Goal: Task Accomplishment & Management: Manage account settings

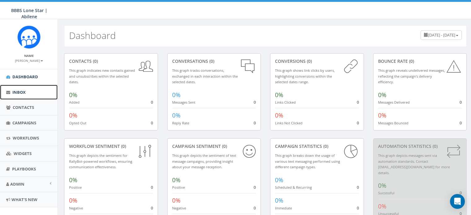
click at [35, 94] on link "Inbox" at bounding box center [29, 92] width 58 height 15
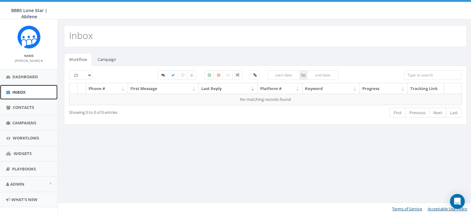
click at [20, 91] on span "Inbox" at bounding box center [18, 92] width 13 height 6
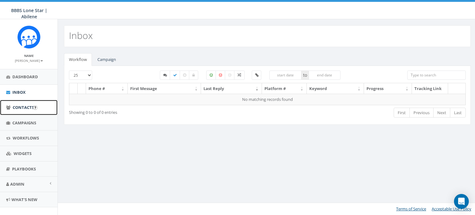
click at [26, 107] on span "Contacts" at bounding box center [23, 108] width 21 height 6
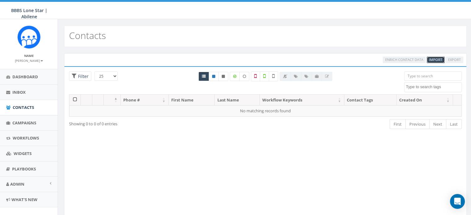
click at [441, 59] on span "Import" at bounding box center [435, 59] width 13 height 5
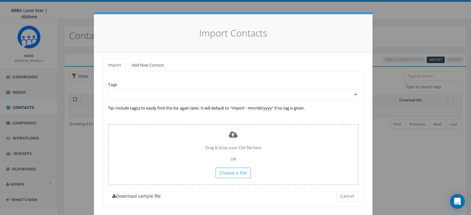
scroll to position [14, 0]
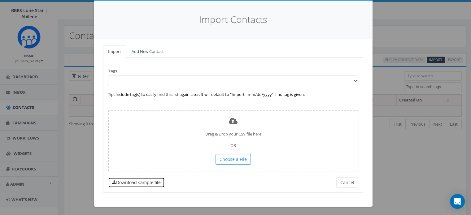
click at [136, 183] on link "Download sample file" at bounding box center [136, 182] width 57 height 11
click at [350, 185] on button "Cancel" at bounding box center [347, 182] width 22 height 11
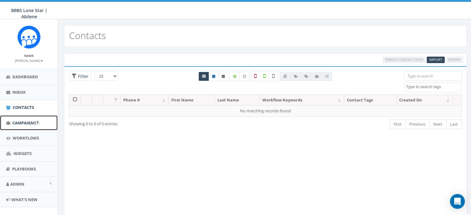
click at [30, 122] on span "Campaigns" at bounding box center [24, 123] width 24 height 6
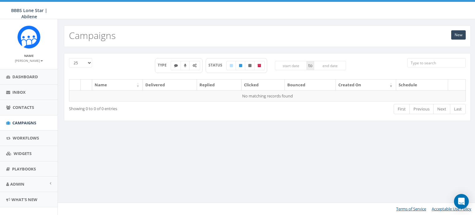
click at [461, 27] on div "New Campaigns" at bounding box center [267, 36] width 407 height 22
click at [456, 37] on link "New" at bounding box center [459, 34] width 15 height 9
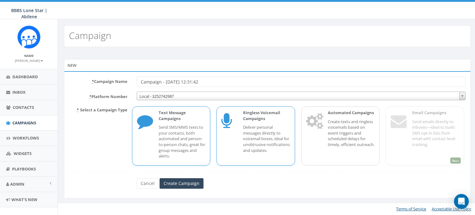
click at [230, 154] on div "Ringless Voicemail Campaigns Deliver personal messages directly to voicemail bo…" at bounding box center [256, 135] width 79 height 59
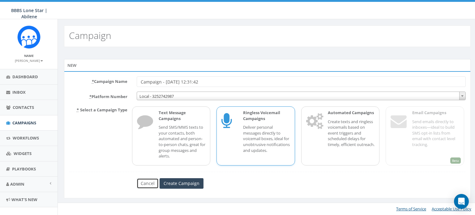
click at [152, 185] on link "Cancel" at bounding box center [148, 183] width 22 height 11
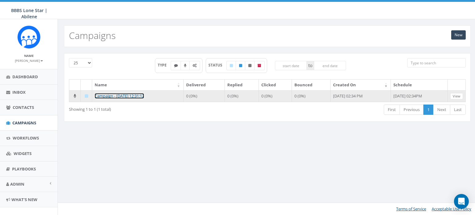
click at [141, 94] on link "Campaign - [DATE] 12:31:12" at bounding box center [120, 96] width 50 height 6
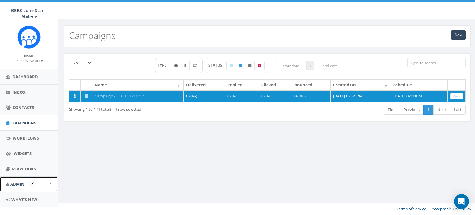
click at [27, 185] on link "Admin" at bounding box center [29, 184] width 58 height 15
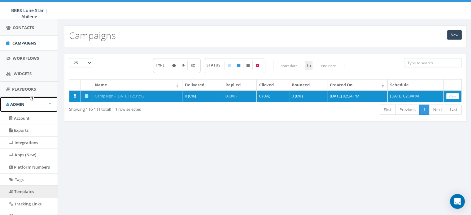
scroll to position [93, 0]
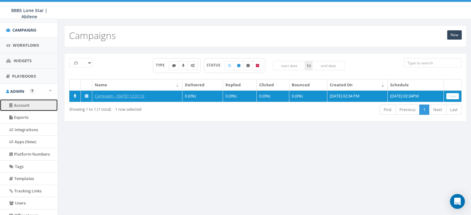
click at [36, 105] on link "Account" at bounding box center [29, 105] width 58 height 12
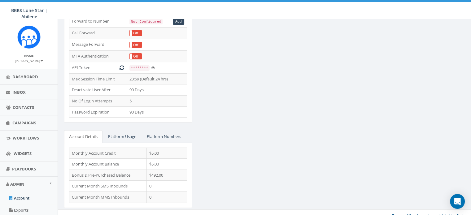
scroll to position [150, 0]
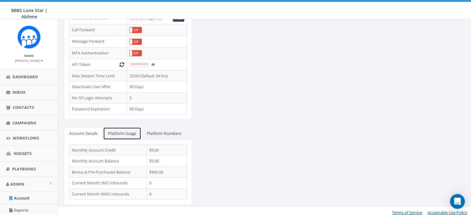
click at [119, 133] on link "Platform Usage" at bounding box center [122, 133] width 38 height 13
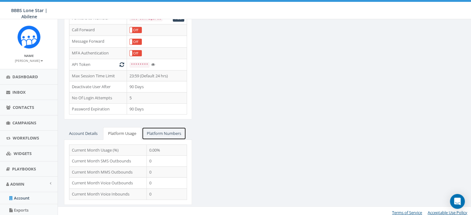
click at [170, 130] on link "Platform Numbers" at bounding box center [164, 133] width 44 height 13
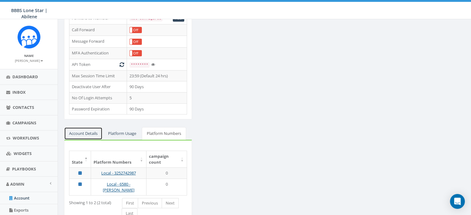
click at [77, 129] on link "Account Details" at bounding box center [83, 133] width 38 height 13
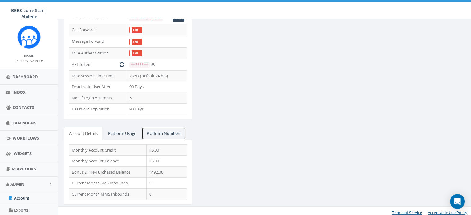
click at [165, 130] on link "Platform Numbers" at bounding box center [164, 133] width 44 height 13
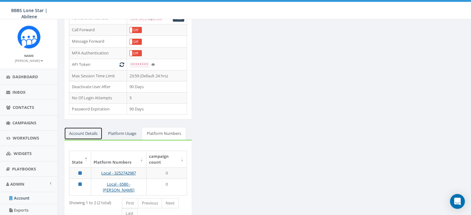
click at [88, 130] on link "Account Details" at bounding box center [83, 133] width 38 height 13
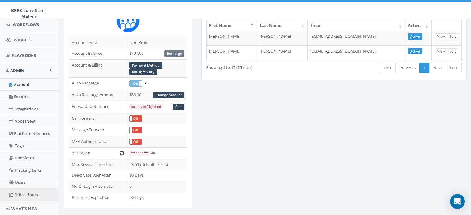
scroll to position [124, 0]
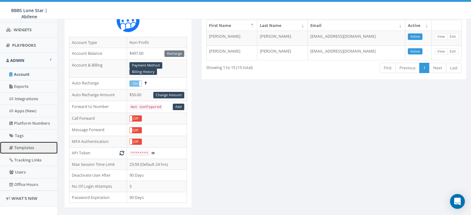
click at [32, 147] on link "Templates" at bounding box center [29, 148] width 58 height 12
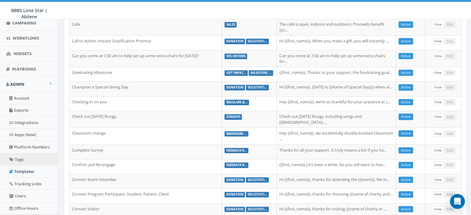
scroll to position [131, 0]
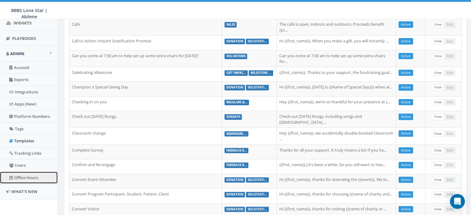
click at [24, 176] on link "Office Hours" at bounding box center [29, 178] width 58 height 12
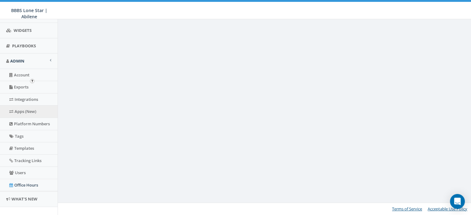
scroll to position [131, 0]
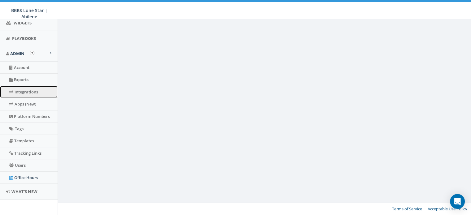
click at [28, 92] on link "Integrations" at bounding box center [29, 92] width 58 height 12
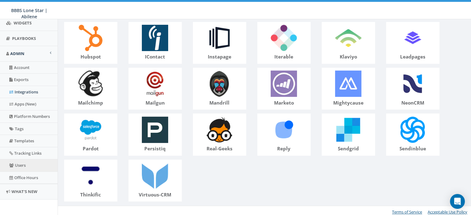
scroll to position [186, 0]
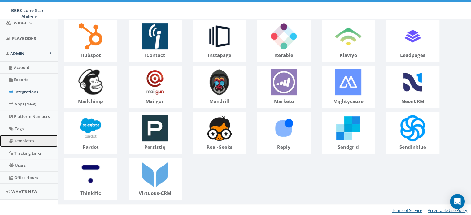
click at [23, 138] on link "Templates" at bounding box center [29, 141] width 58 height 12
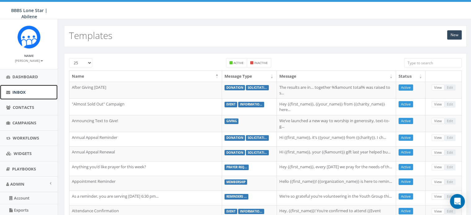
click at [23, 92] on span "Inbox" at bounding box center [18, 92] width 13 height 6
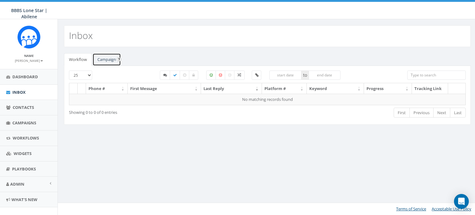
click at [106, 62] on link "Campaign" at bounding box center [107, 59] width 28 height 13
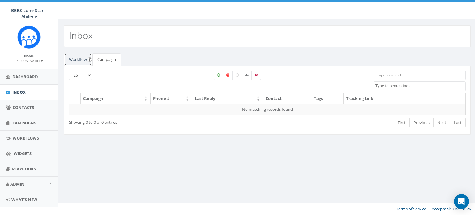
click at [79, 59] on link "Workflow" at bounding box center [78, 59] width 28 height 13
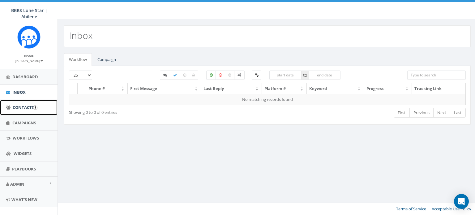
click at [27, 107] on span "Contacts" at bounding box center [23, 108] width 21 height 6
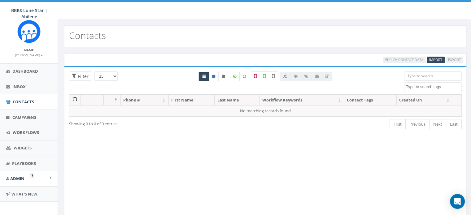
scroll to position [9, 0]
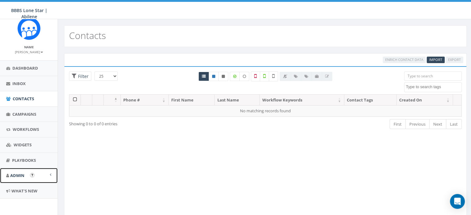
click at [25, 176] on link "Admin" at bounding box center [29, 175] width 58 height 15
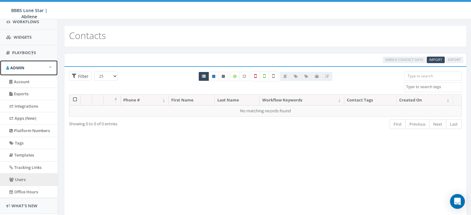
scroll to position [131, 0]
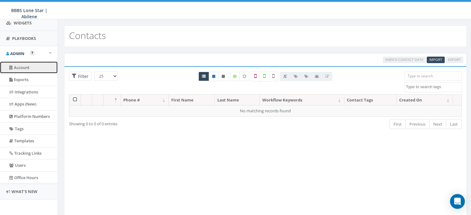
click at [29, 67] on link "Account" at bounding box center [29, 68] width 58 height 12
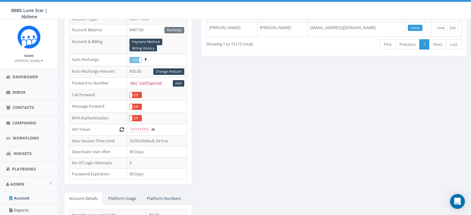
scroll to position [150, 0]
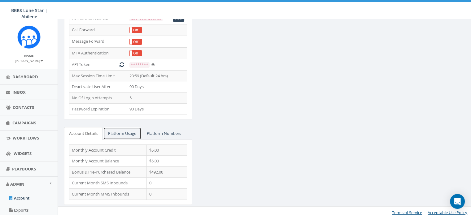
click at [132, 134] on link "Platform Usage" at bounding box center [122, 133] width 38 height 13
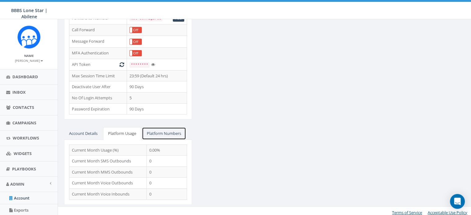
click at [157, 132] on link "Platform Numbers" at bounding box center [164, 133] width 44 height 13
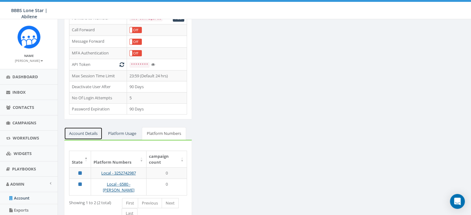
click at [83, 132] on link "Account Details" at bounding box center [83, 133] width 38 height 13
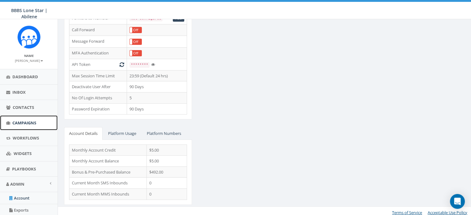
click at [18, 124] on span "Campaigns" at bounding box center [24, 123] width 24 height 6
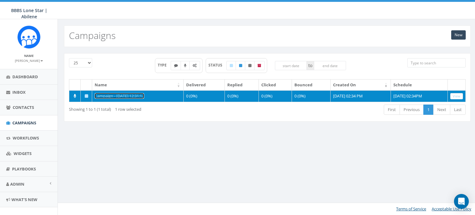
click at [144, 95] on link "Campaign - [DATE] 12:31:12" at bounding box center [120, 96] width 50 height 6
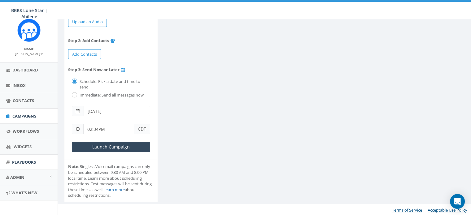
scroll to position [9, 0]
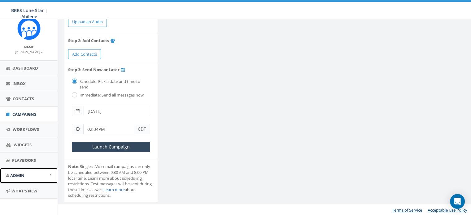
click at [20, 177] on span "Admin" at bounding box center [17, 176] width 14 height 6
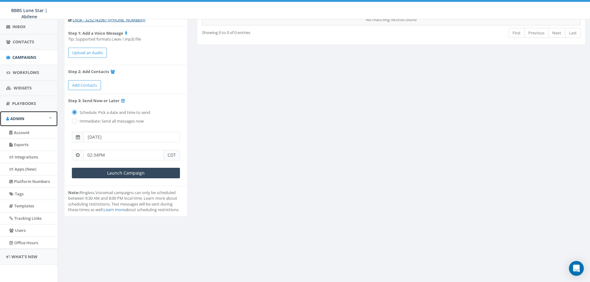
scroll to position [66, 0]
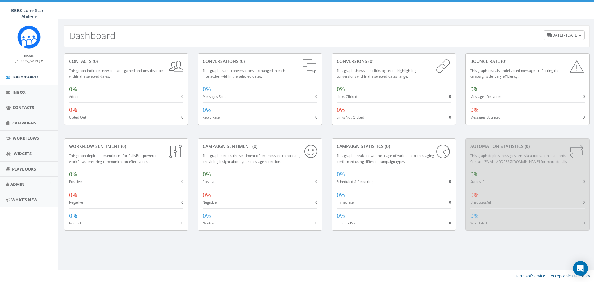
click at [27, 60] on small "[PERSON_NAME]" at bounding box center [29, 61] width 28 height 4
click at [27, 69] on link "Profile" at bounding box center [31, 70] width 49 height 8
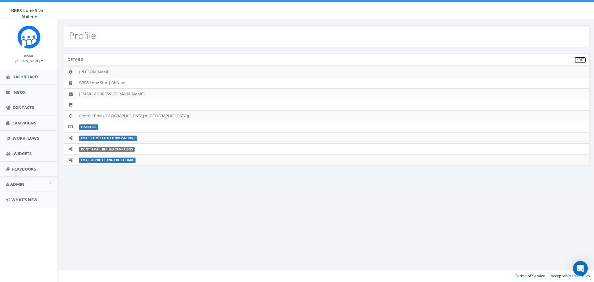
click at [580, 62] on link "Edit" at bounding box center [581, 60] width 12 height 7
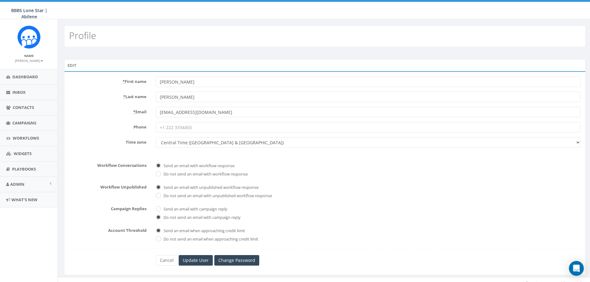
scroll to position [7, 0]
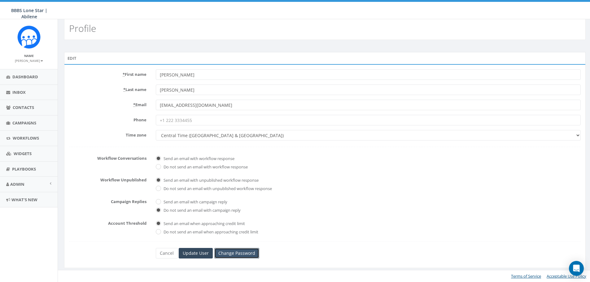
click at [230, 252] on link "Change Password" at bounding box center [236, 253] width 45 height 11
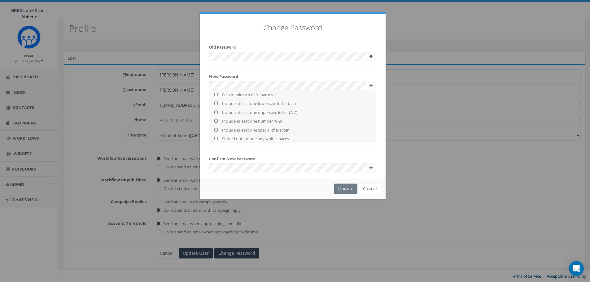
click at [289, 67] on div at bounding box center [292, 67] width 167 height 0
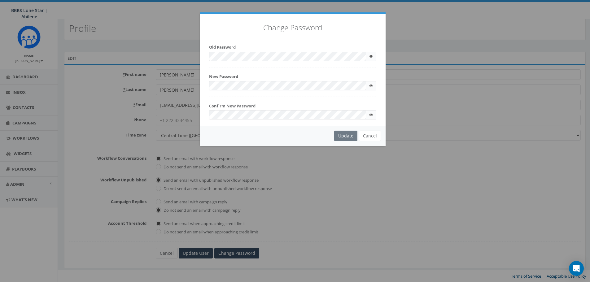
checkbox input "true"
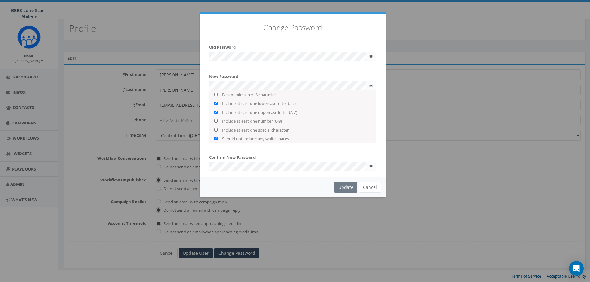
checkbox input "true"
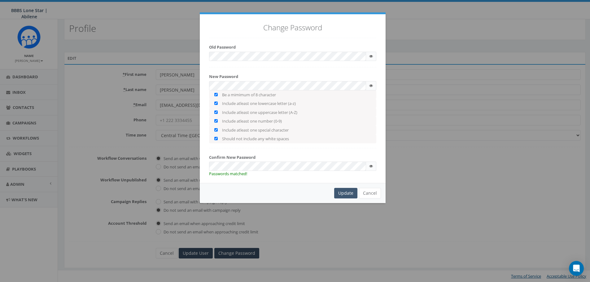
click at [349, 192] on div "Update" at bounding box center [345, 193] width 23 height 11
